Goal: Register for event/course

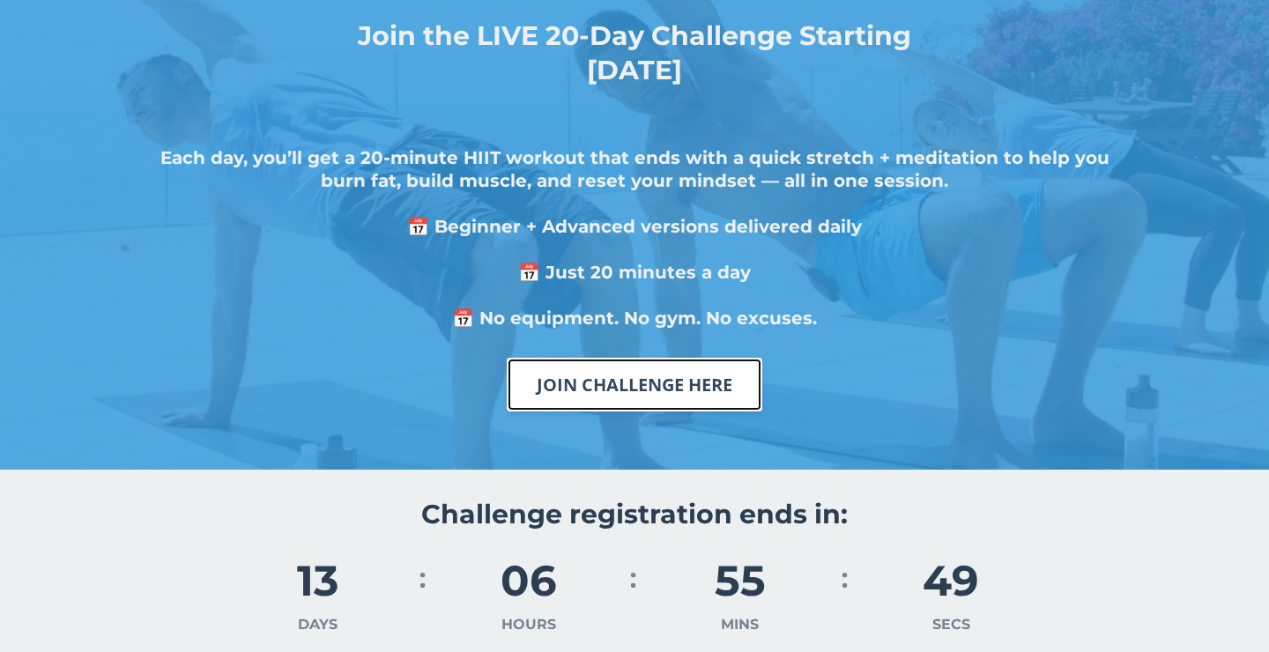
click at [684, 378] on link "JOIN CHALLENGE HERE" at bounding box center [634, 385] width 255 height 54
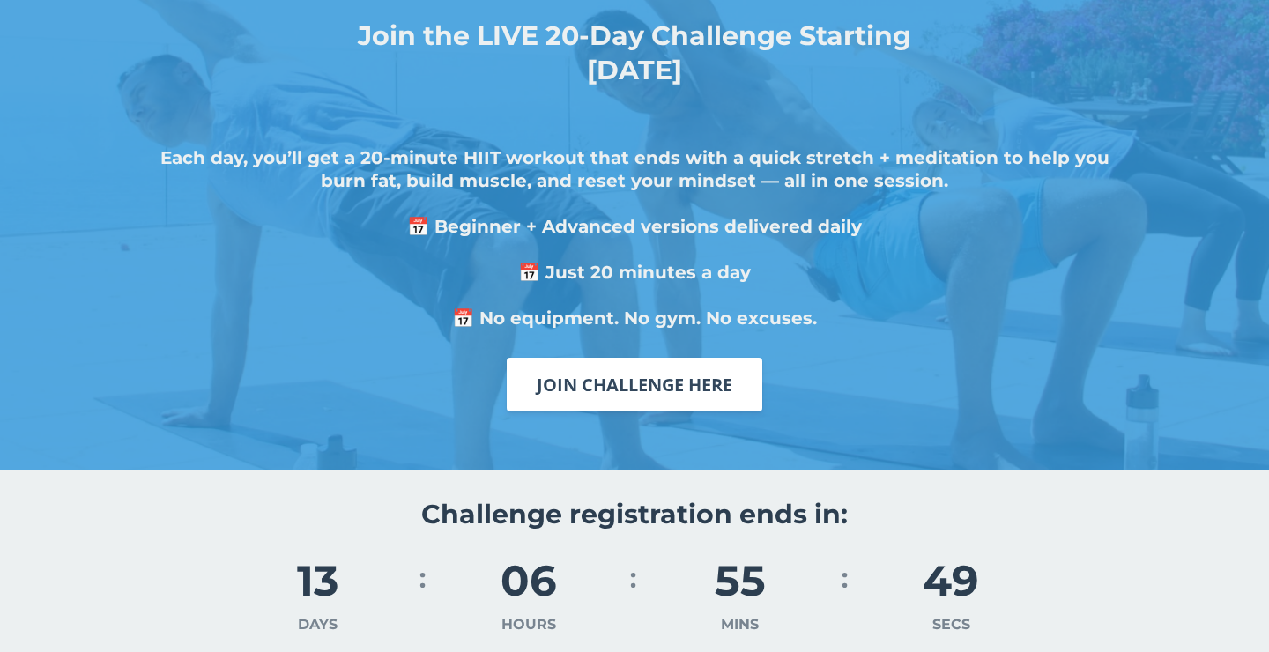
scroll to position [3433, 0]
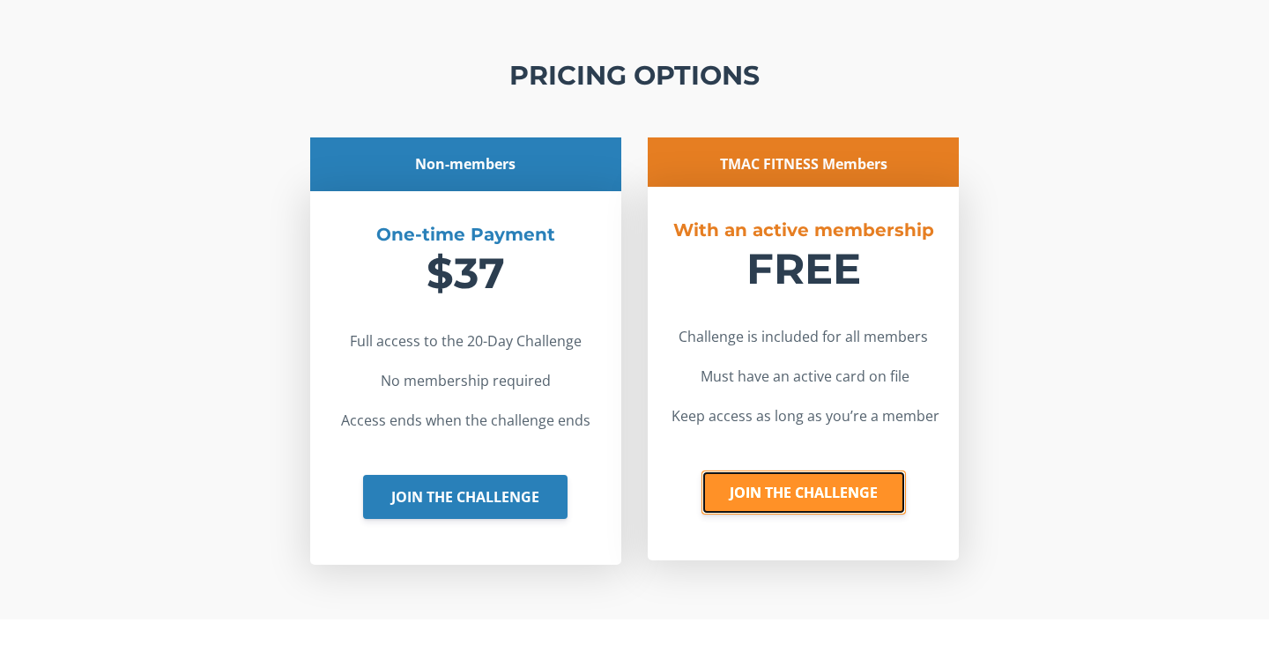
click at [799, 486] on link "JOIN THE CHALLENGE" at bounding box center [803, 492] width 204 height 44
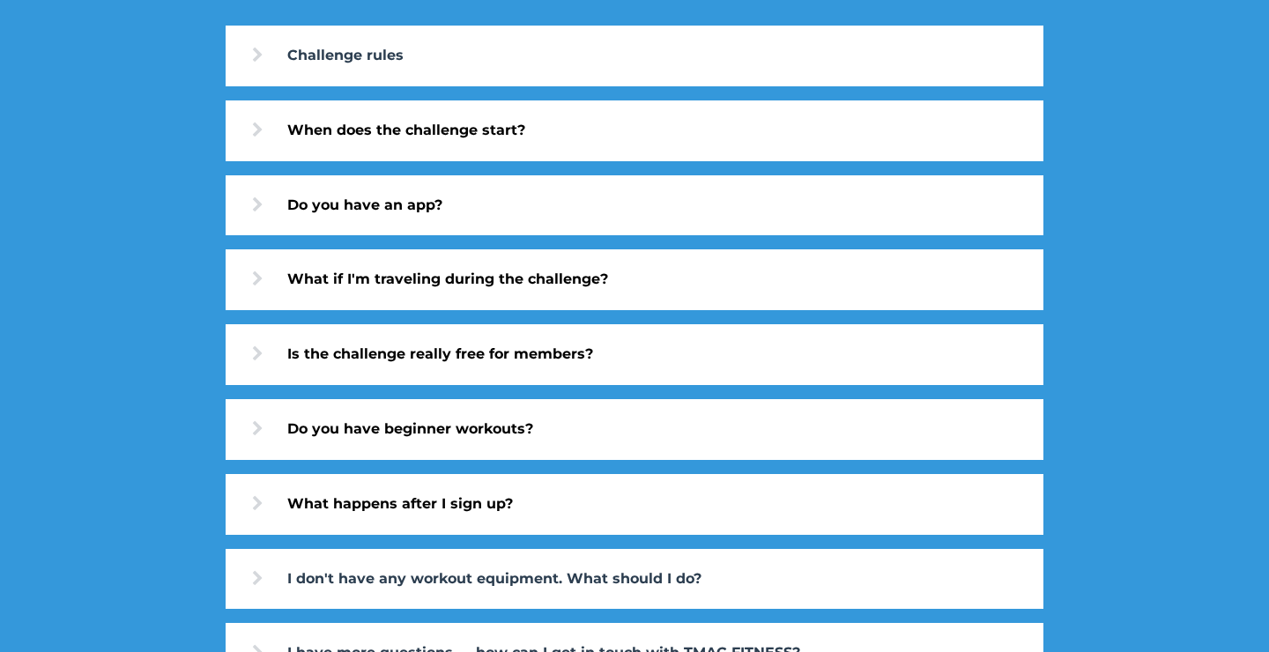
scroll to position [5562, 0]
